Goal: Information Seeking & Learning: Learn about a topic

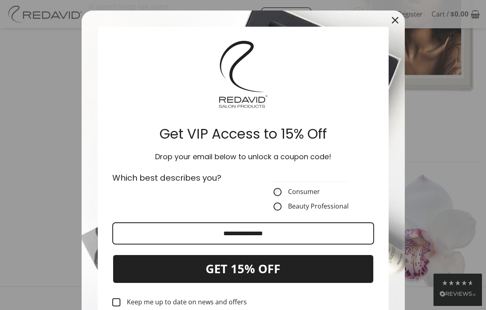
scroll to position [26, 0]
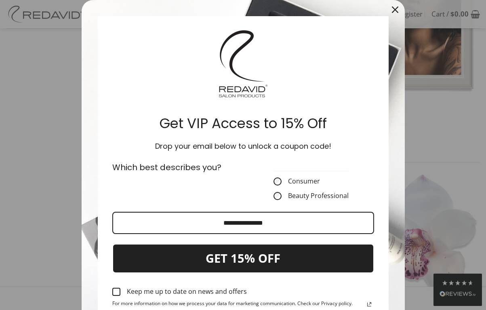
click at [399, 7] on div "Close" at bounding box center [395, 9] width 13 height 13
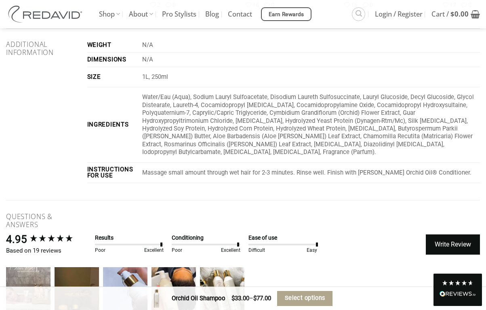
scroll to position [1510, 0]
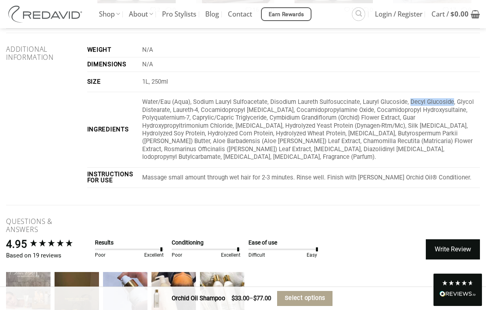
drag, startPoint x: 462, startPoint y: 90, endPoint x: 418, endPoint y: 86, distance: 44.6
click at [418, 98] on p "Water/Eau (Aqua), Sodium Lauryl Sulfoacetate, Disodium Laureth Sulfosuccinate, …" at bounding box center [311, 129] width 338 height 63
copy p "Decyl Glucoside"
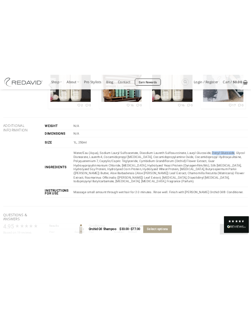
scroll to position [1459, 0]
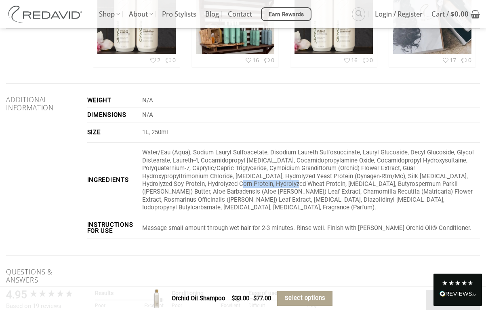
drag, startPoint x: 321, startPoint y: 171, endPoint x: 258, endPoint y: 169, distance: 63.1
click at [258, 169] on p "Water/Eau (Aqua), Sodium Lauryl Sulfoacetate, Disodium Laureth Sulfosuccinate, …" at bounding box center [311, 180] width 338 height 63
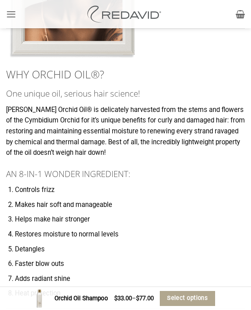
scroll to position [1832, 0]
